Goal: Information Seeking & Learning: Find specific fact

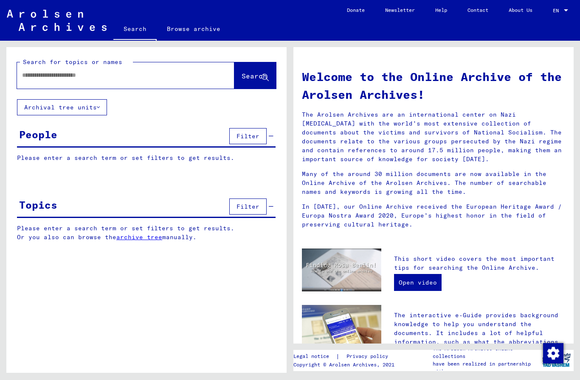
click at [93, 113] on button "Archival tree units" at bounding box center [62, 107] width 90 height 16
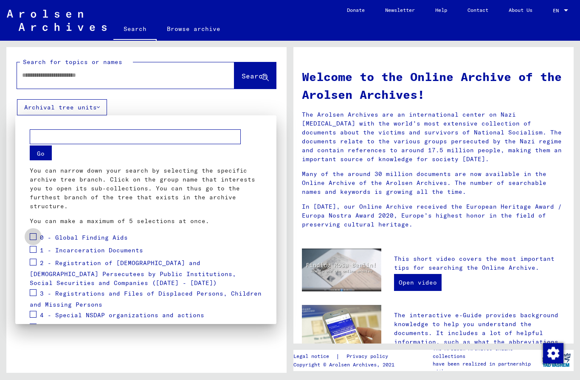
click at [35, 237] on span at bounding box center [33, 236] width 7 height 7
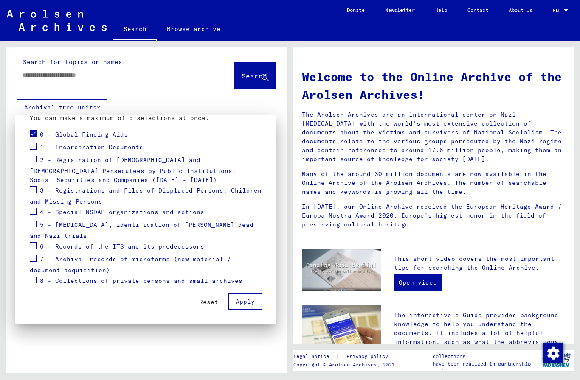
scroll to position [103, 0]
click at [39, 279] on div "8 - Collections of private persons and small archives" at bounding box center [136, 281] width 213 height 13
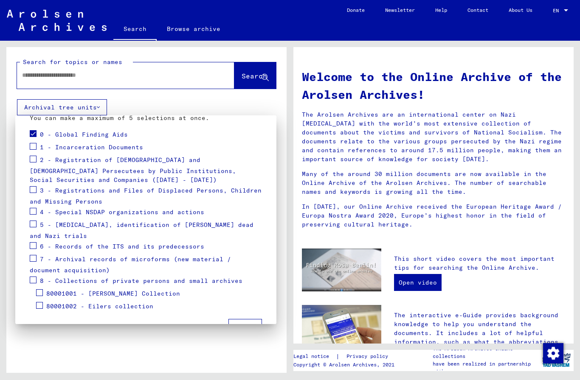
click at [36, 281] on span at bounding box center [33, 280] width 7 height 7
click at [35, 261] on span at bounding box center [33, 258] width 7 height 7
click at [30, 247] on span at bounding box center [33, 245] width 7 height 7
click at [36, 222] on span at bounding box center [33, 224] width 7 height 7
click at [31, 190] on span at bounding box center [33, 189] width 7 height 7
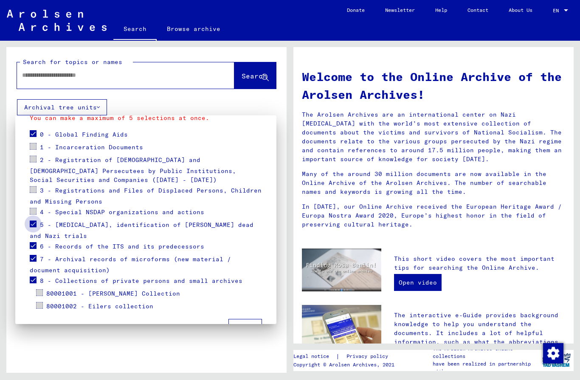
click at [35, 222] on span at bounding box center [33, 224] width 7 height 7
click at [35, 192] on span at bounding box center [33, 189] width 7 height 7
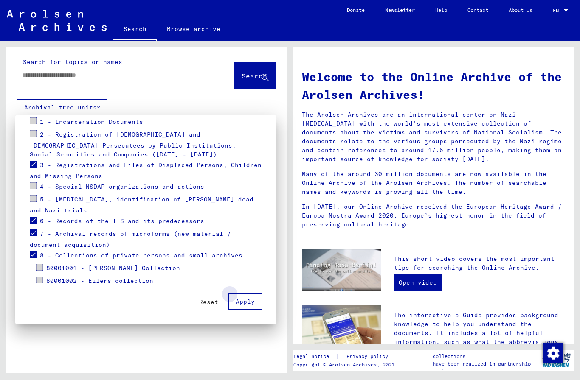
scroll to position [129, 0]
click at [261, 306] on button "Apply" at bounding box center [245, 302] width 34 height 16
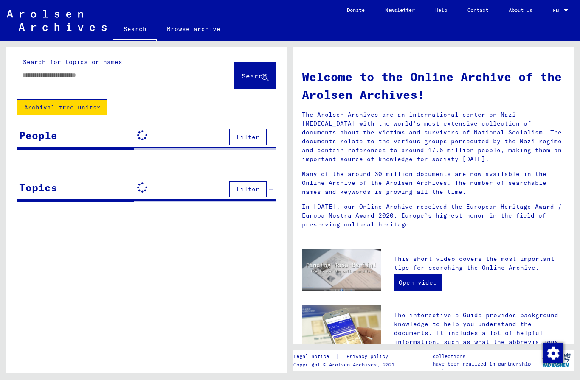
click at [165, 79] on input "text" at bounding box center [115, 75] width 187 height 9
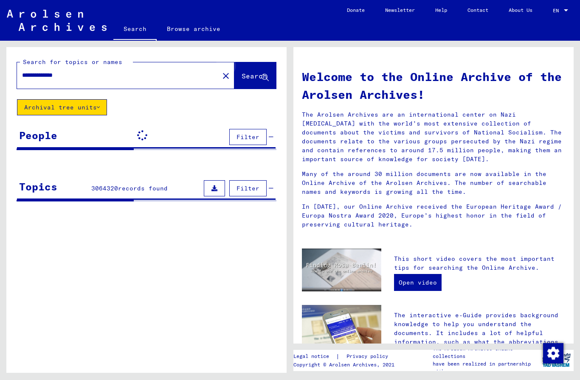
type input "**********"
click at [261, 76] on span "Search" at bounding box center [253, 76] width 25 height 8
